Goal: Task Accomplishment & Management: Manage account settings

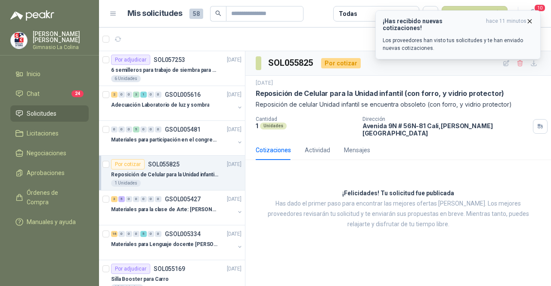
click at [457, 26] on div "¡Has recibido nuevas cotizaciones! hace 11 minutos Los proveedores han visto tu…" at bounding box center [458, 35] width 151 height 34
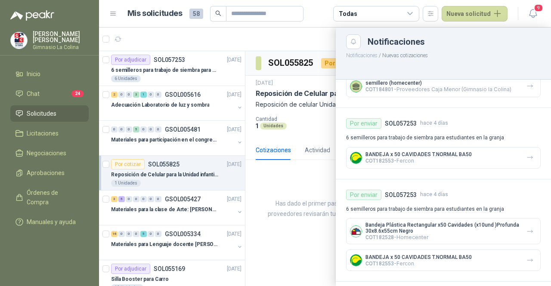
scroll to position [86, 0]
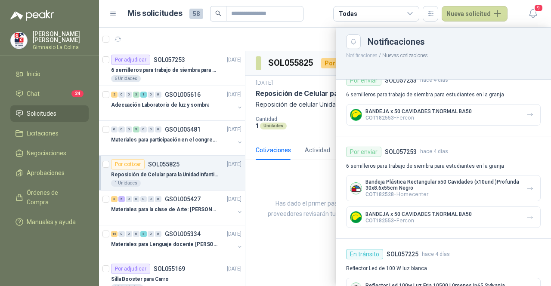
click at [282, 246] on div at bounding box center [325, 157] width 452 height 259
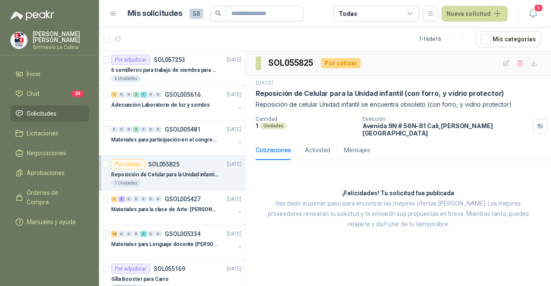
click at [50, 111] on span "Solicitudes" at bounding box center [42, 113] width 30 height 9
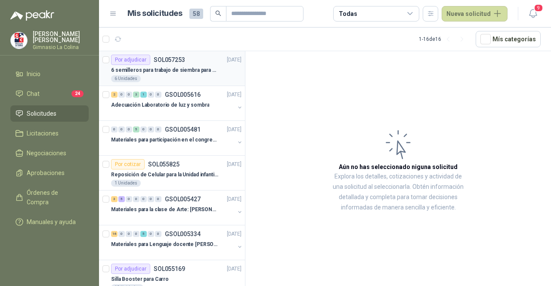
click at [186, 69] on p "6 semilleros para trabajo de siembra para estudiantes en la granja" at bounding box center [164, 70] width 107 height 8
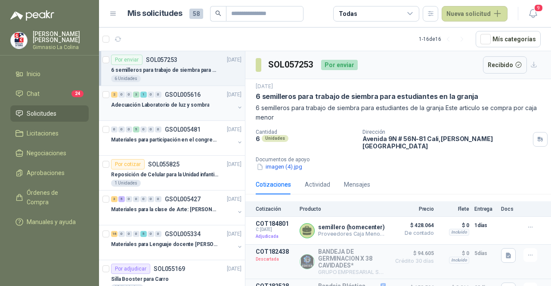
click at [145, 105] on p "Adecuación Laboratorio de luz y sombra" at bounding box center [160, 105] width 98 height 8
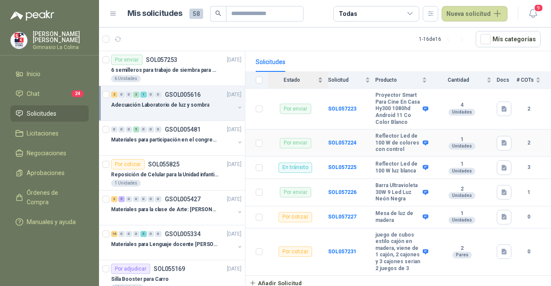
scroll to position [110, 0]
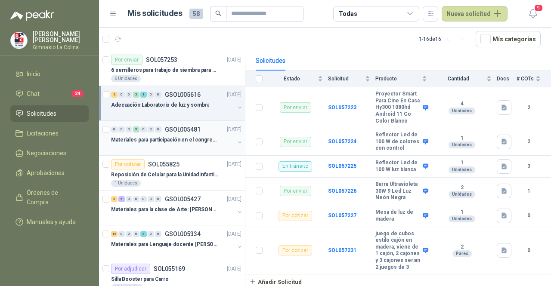
click at [157, 140] on p "Materiales para participación en el congreso, UI" at bounding box center [164, 140] width 107 height 8
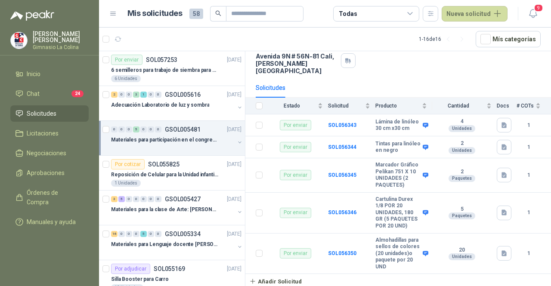
scroll to position [76, 0]
click at [171, 180] on div "1 Unidades" at bounding box center [176, 183] width 130 height 7
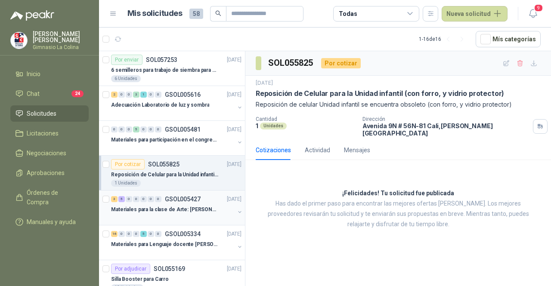
click at [174, 212] on p "Materiales para la clase de Arte: [PERSON_NAME]" at bounding box center [164, 210] width 107 height 8
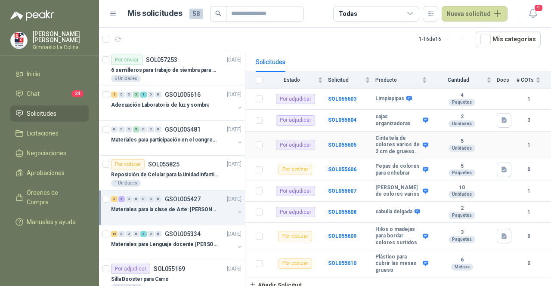
scroll to position [92, 0]
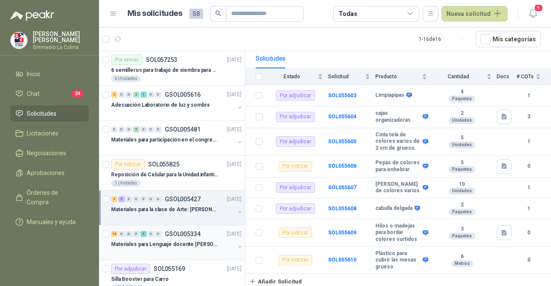
click at [175, 245] on p "Materiales para Lenguaje docente [PERSON_NAME]" at bounding box center [164, 245] width 107 height 8
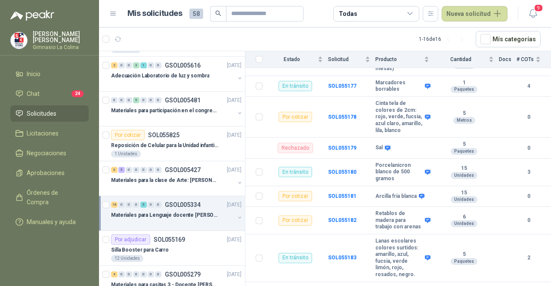
scroll to position [43, 0]
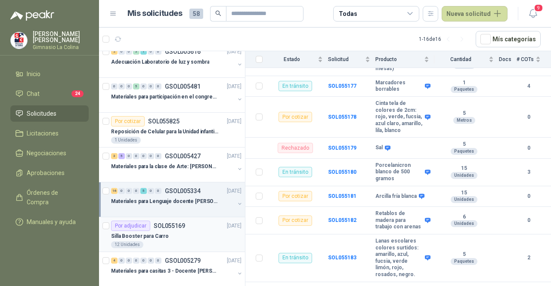
click at [185, 238] on div "Silla Booster para Carro" at bounding box center [176, 236] width 130 height 10
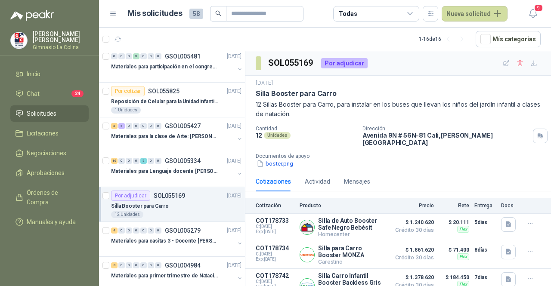
scroll to position [86, 0]
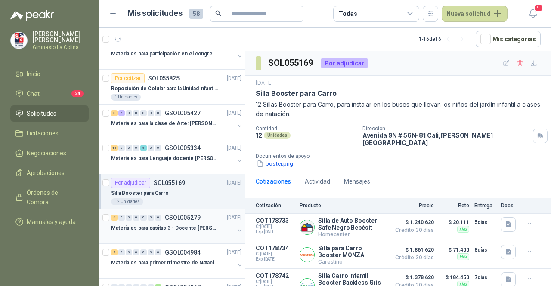
click at [190, 233] on div at bounding box center [173, 236] width 124 height 7
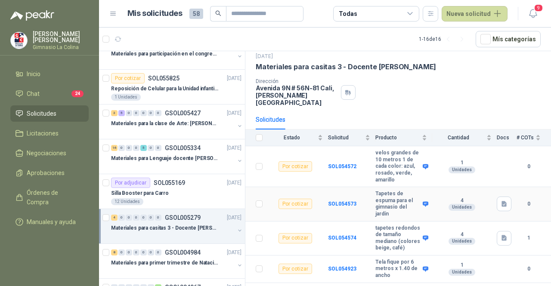
scroll to position [41, 0]
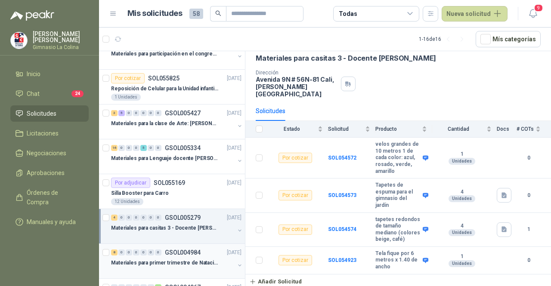
click at [146, 264] on p "Materiales para primer trimestre de Natación" at bounding box center [164, 263] width 107 height 8
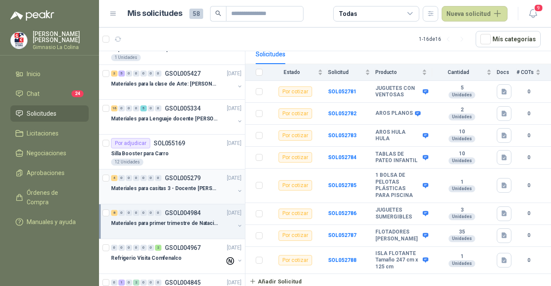
scroll to position [172, 0]
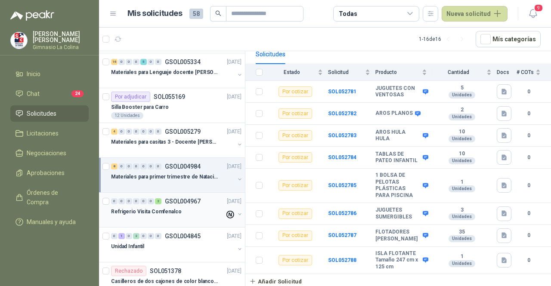
click at [177, 217] on div at bounding box center [168, 220] width 114 height 7
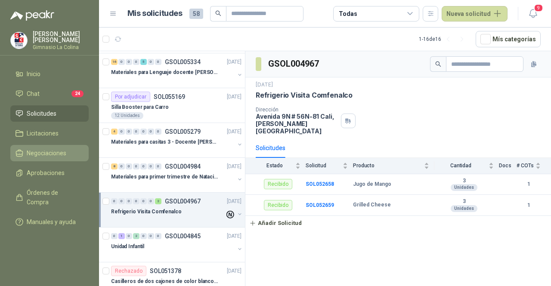
click at [50, 152] on span "Negociaciones" at bounding box center [47, 153] width 40 height 9
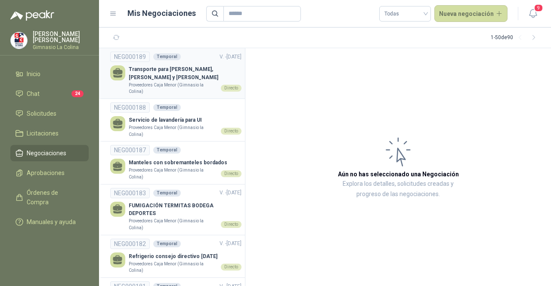
click at [180, 83] on p "Proveedores Caja Menor (Gimnasio la Colina)" at bounding box center [173, 88] width 89 height 13
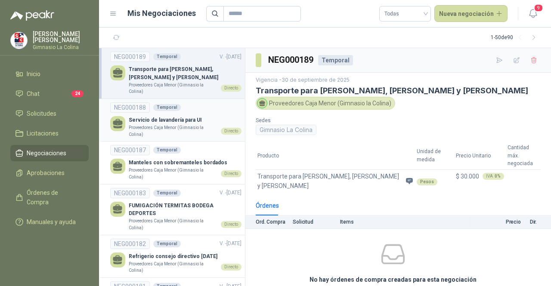
click at [159, 123] on p "Servicio de lavandería para UI" at bounding box center [185, 120] width 113 height 8
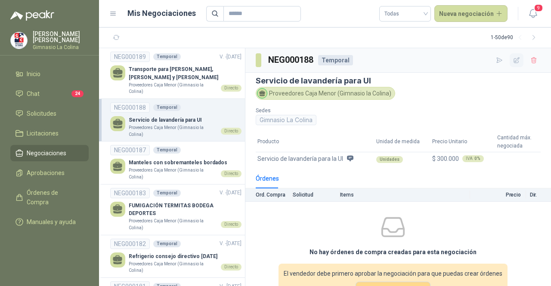
click at [513, 60] on icon "button" at bounding box center [516, 60] width 7 height 7
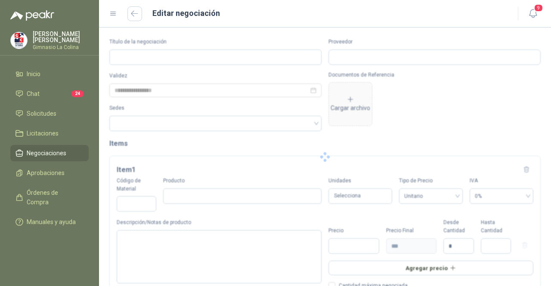
type input "**********"
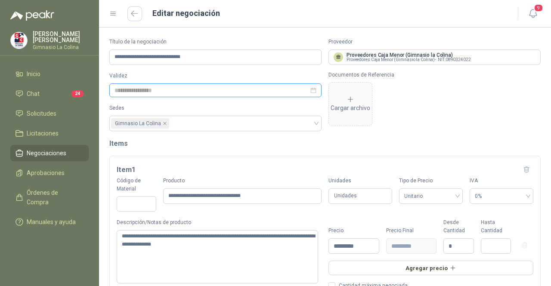
click at [310, 90] on div at bounding box center [216, 90] width 202 height 9
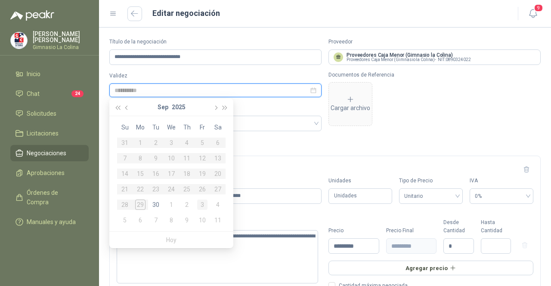
type input "**********"
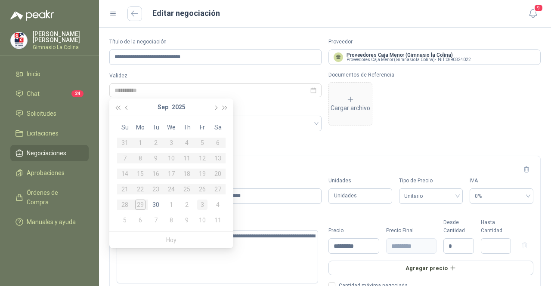
click at [202, 205] on div "3" at bounding box center [202, 205] width 10 height 10
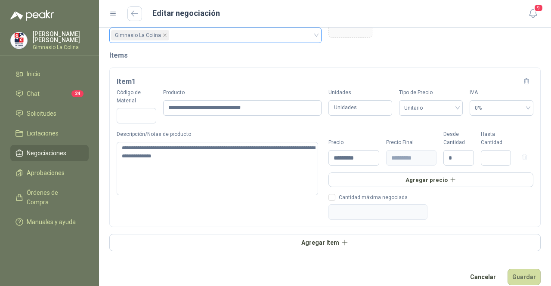
scroll to position [96, 0]
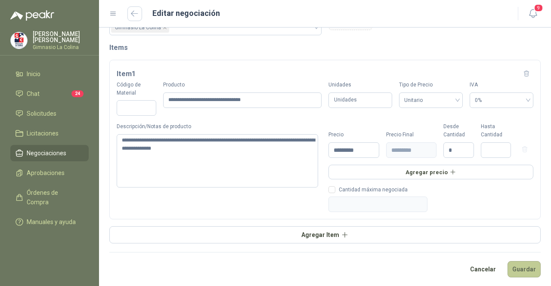
click at [525, 269] on button "Guardar" at bounding box center [524, 269] width 33 height 16
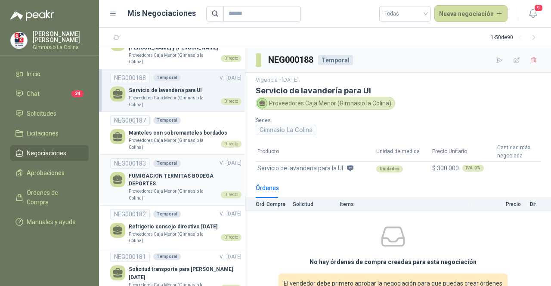
scroll to position [43, 0]
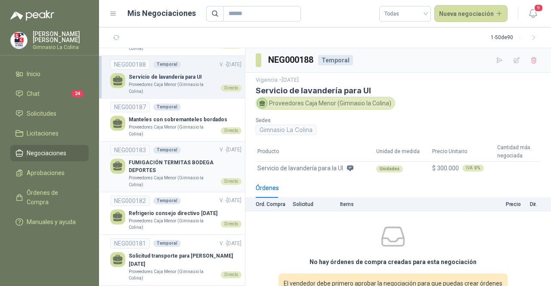
click at [183, 210] on p "Refrigerio consejo directivo [DATE]" at bounding box center [185, 214] width 113 height 8
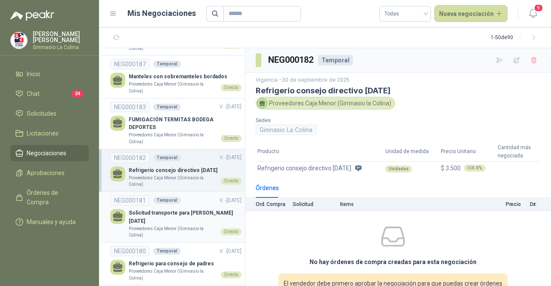
scroll to position [129, 0]
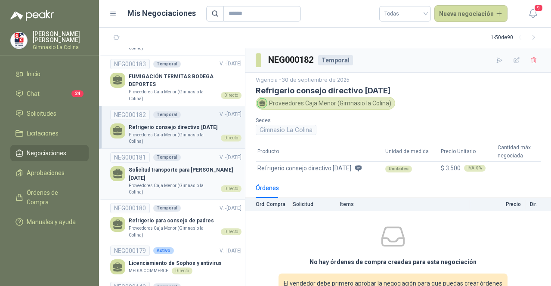
click at [192, 183] on p "Proveedores Caja Menor (Gimnasio la Colina)" at bounding box center [173, 189] width 89 height 13
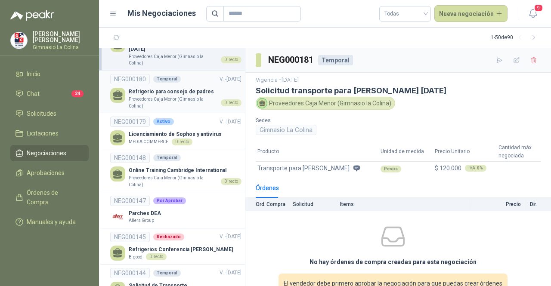
scroll to position [301, 0]
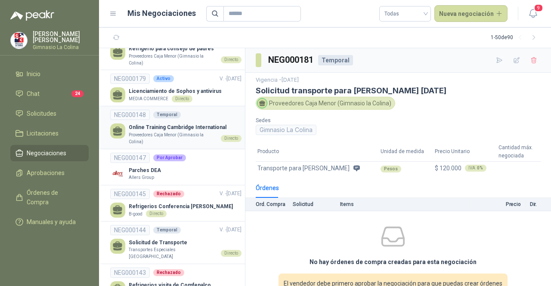
click at [202, 132] on p "Proveedores Caja Menor (Gimnasio la Colina)" at bounding box center [173, 138] width 89 height 13
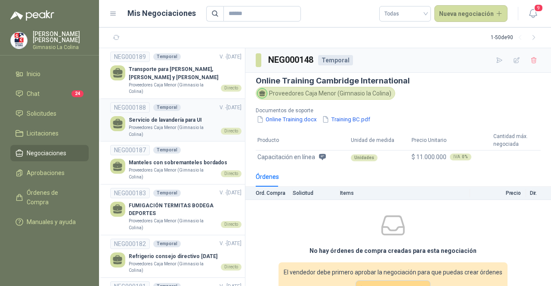
click at [204, 134] on p "Proveedores Caja Menor (Gimnasio la Colina)" at bounding box center [173, 130] width 89 height 13
